Goal: Task Accomplishment & Management: Complete application form

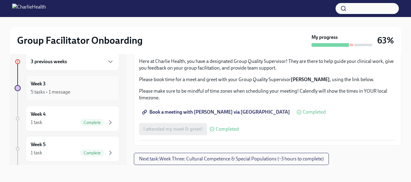
click at [53, 88] on div "Week 3 5 tasks • 1 message" at bounding box center [72, 88] width 83 height 15
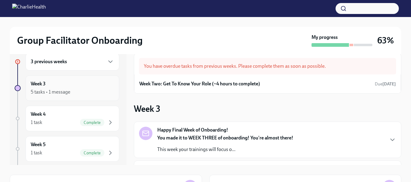
click at [62, 90] on div "5 tasks • 1 message" at bounding box center [51, 92] width 40 height 7
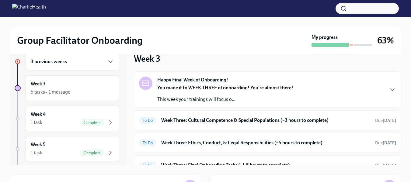
scroll to position [51, 0]
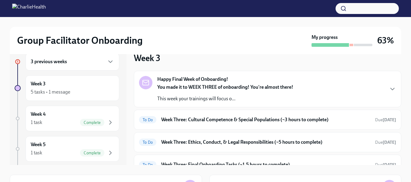
drag, startPoint x: 403, startPoint y: 120, endPoint x: 404, endPoint y: 126, distance: 6.5
click at [404, 126] on div "Group Facilitator Onboarding My progress 63% 3 previous weeks Week 3 5 tasks • …" at bounding box center [205, 133] width 411 height 255
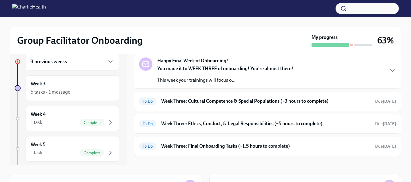
scroll to position [79, 0]
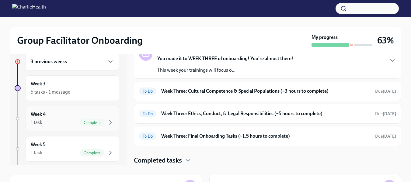
click at [82, 123] on span "Complete" at bounding box center [92, 123] width 24 height 5
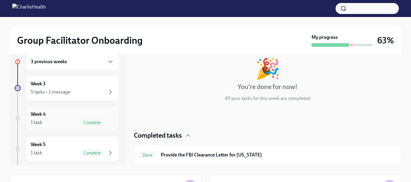
scroll to position [22, 0]
click at [68, 89] on div "5 tasks • 1 message" at bounding box center [51, 92] width 40 height 7
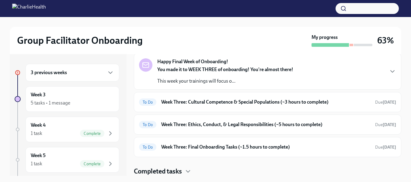
click at [215, 85] on div "Happy Final Week of Onboarding! You made it to WEEK THREE of onboarding! You're…" at bounding box center [268, 71] width 268 height 37
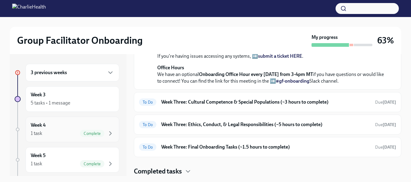
click at [59, 135] on div "1 task Complete" at bounding box center [72, 133] width 83 height 7
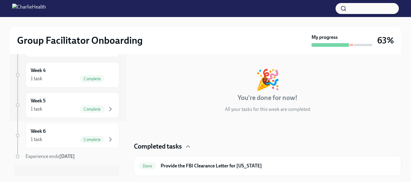
scroll to position [63, 0]
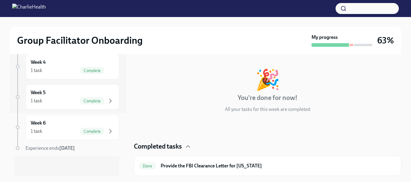
drag, startPoint x: 127, startPoint y: 106, endPoint x: 128, endPoint y: 85, distance: 21.6
click at [127, 103] on div "3 previous weeks Week 3 5 tasks • 1 message Week 4 1 task Complete Week 5 1 tas…" at bounding box center [206, 115] width 392 height 122
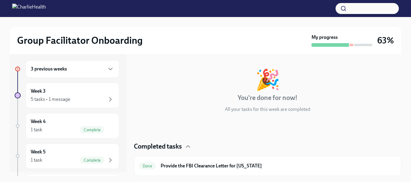
scroll to position [0, 0]
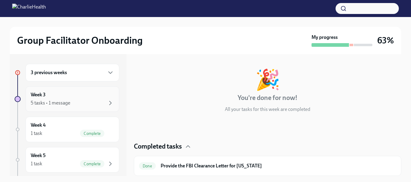
click at [60, 105] on div "5 tasks • 1 message" at bounding box center [51, 103] width 40 height 7
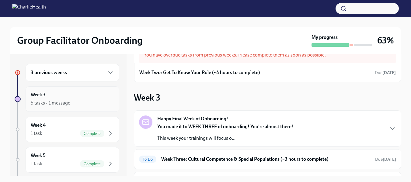
scroll to position [79, 0]
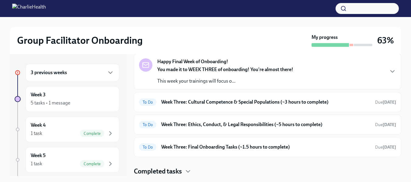
drag, startPoint x: 122, startPoint y: 75, endPoint x: 92, endPoint y: 77, distance: 29.4
click at [114, 76] on div "3 previous weeks Week 3 5 tasks • 1 message Week 4 1 task Complete Week 5 1 tas…" at bounding box center [68, 115] width 117 height 122
click at [63, 76] on h6 "3 previous weeks" at bounding box center [49, 72] width 36 height 7
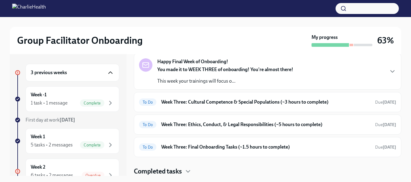
click at [109, 72] on icon "button" at bounding box center [111, 73] width 4 height 2
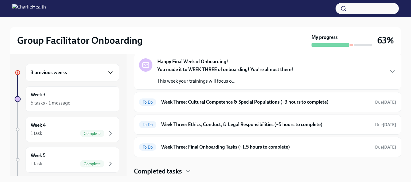
click at [55, 77] on div "3 previous weeks" at bounding box center [73, 73] width 94 height 18
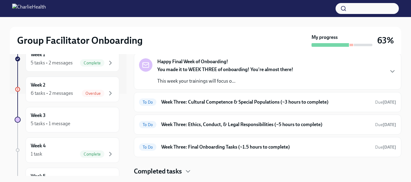
scroll to position [81, 0]
click at [56, 125] on div "5 tasks • 1 message" at bounding box center [51, 125] width 40 height 7
click at [230, 102] on h6 "Week Three: Cultural Competence & Special Populations (~3 hours to complete)" at bounding box center [265, 102] width 209 height 7
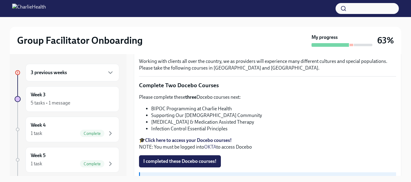
scroll to position [211, 0]
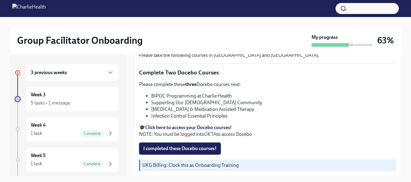
click at [182, 148] on span "I completed these Docebo courses!" at bounding box center [179, 149] width 73 height 6
